Goal: Check status: Check status

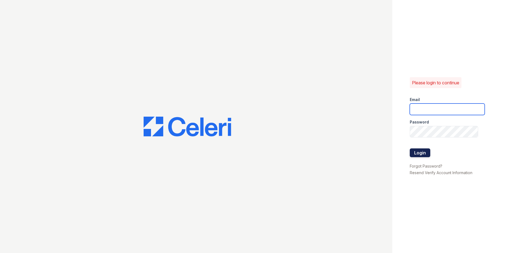
type input "nmurigi@trinity-pm.com"
click at [421, 153] on button "Login" at bounding box center [420, 152] width 21 height 9
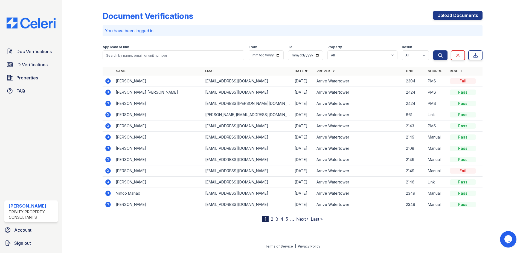
click at [110, 79] on icon at bounding box center [108, 81] width 7 height 7
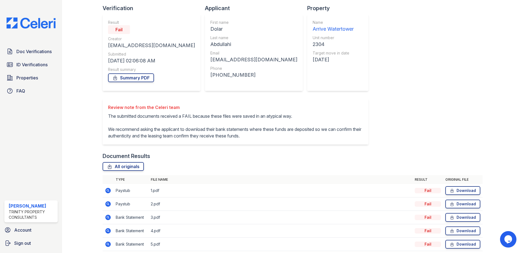
scroll to position [71, 0]
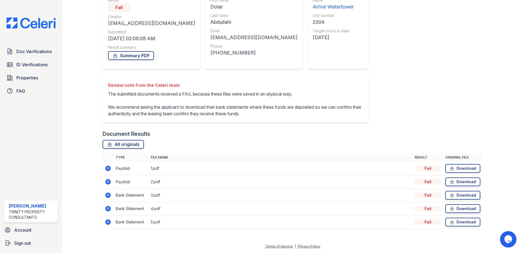
click at [107, 168] on icon at bounding box center [107, 167] width 1 height 1
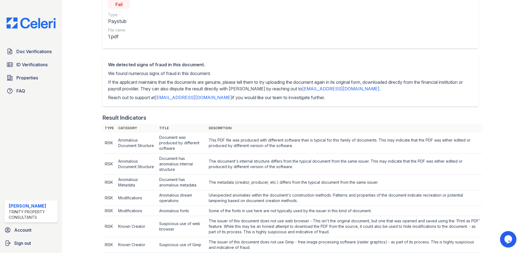
scroll to position [4, 0]
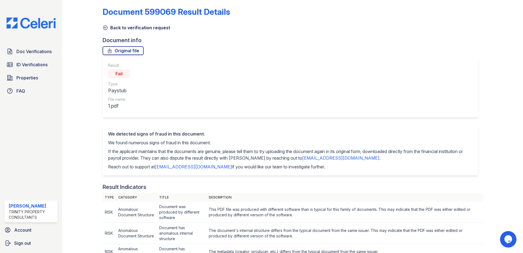
click at [105, 28] on icon at bounding box center [105, 27] width 5 height 5
